Goal: Transaction & Acquisition: Book appointment/travel/reservation

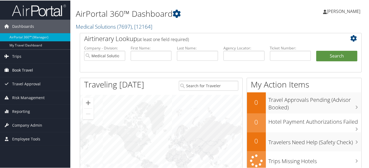
click at [16, 69] on span "Book Travel" at bounding box center [22, 70] width 21 height 14
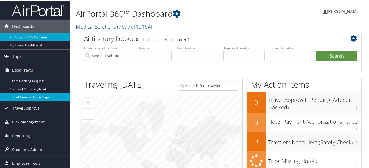
click at [22, 97] on link "Book/Manage Online Trips" at bounding box center [35, 97] width 70 height 8
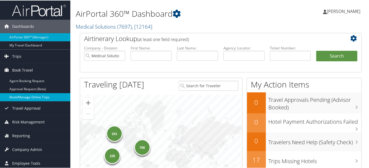
click at [38, 96] on link "Book/Manage Online Trips" at bounding box center [35, 97] width 70 height 8
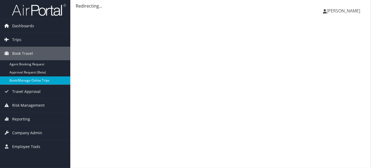
click at [27, 81] on link "Book/Manage Online Trips" at bounding box center [35, 80] width 70 height 8
